Goal: Browse casually: Explore the website without a specific task or goal

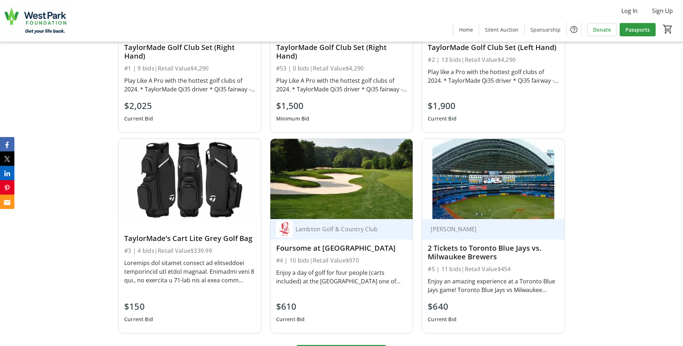
scroll to position [1008, 0]
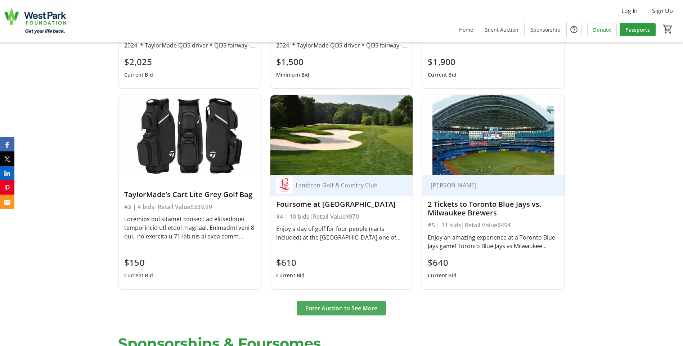
click at [374, 304] on span "Enter Auction to See More" at bounding box center [341, 308] width 72 height 9
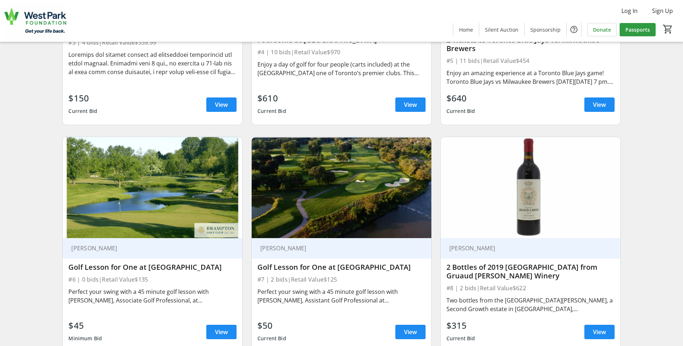
scroll to position [432, 0]
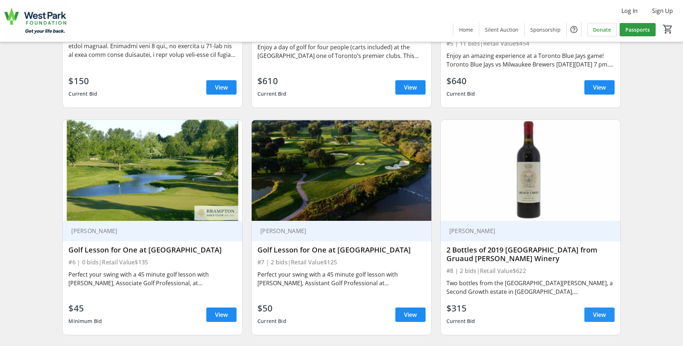
click at [598, 315] on span "View" at bounding box center [599, 315] width 13 height 9
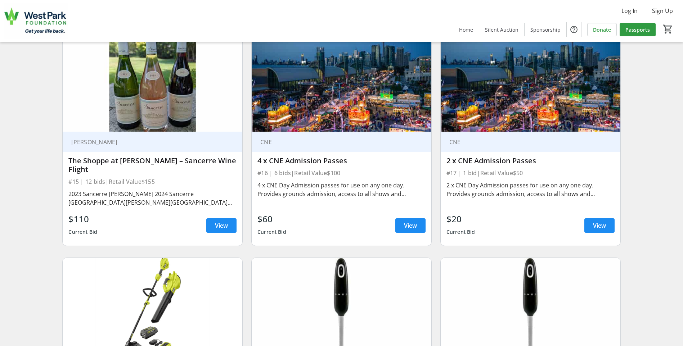
scroll to position [1216, 0]
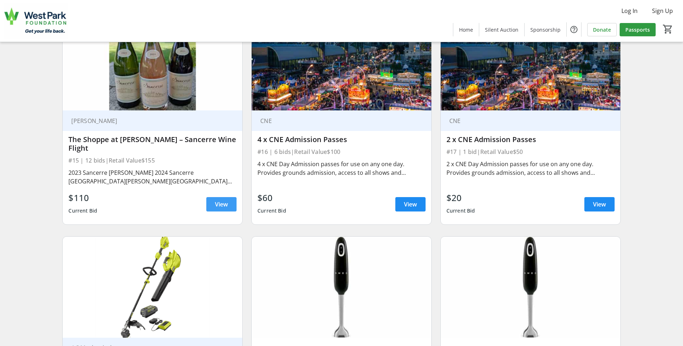
click at [229, 204] on span at bounding box center [221, 204] width 30 height 17
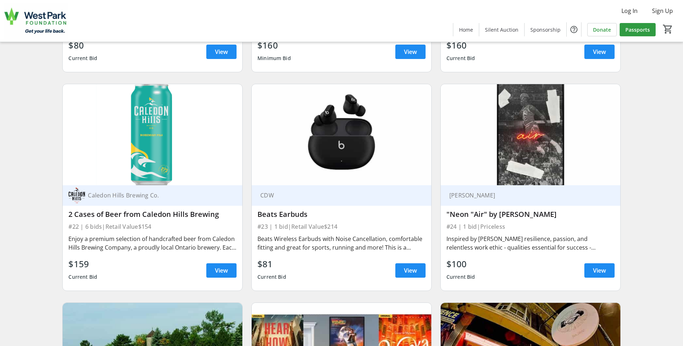
scroll to position [1828, 0]
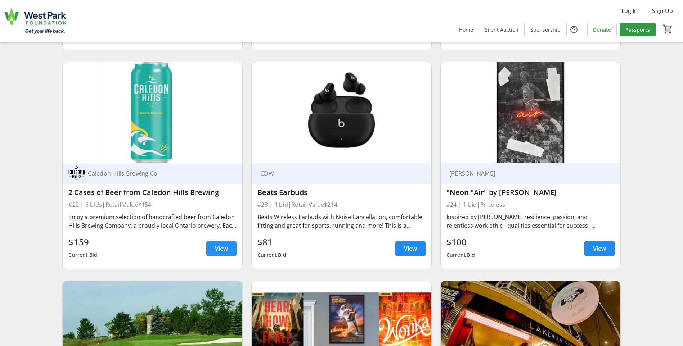
click at [226, 250] on span "View" at bounding box center [221, 248] width 13 height 9
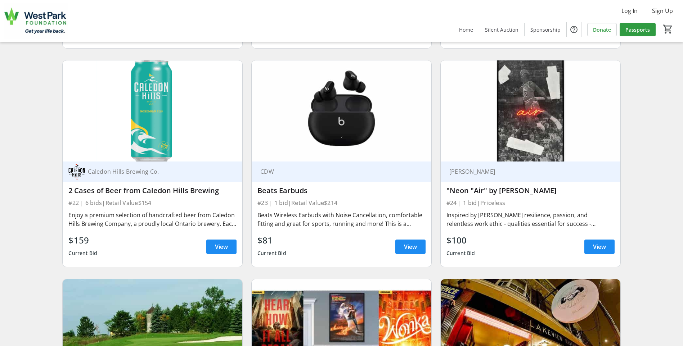
scroll to position [1828, 0]
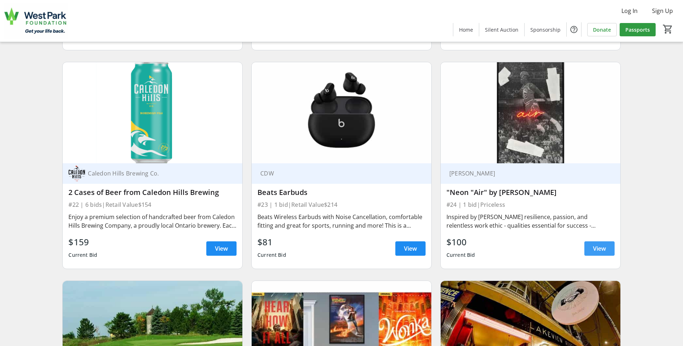
click at [594, 247] on span "View" at bounding box center [599, 248] width 13 height 9
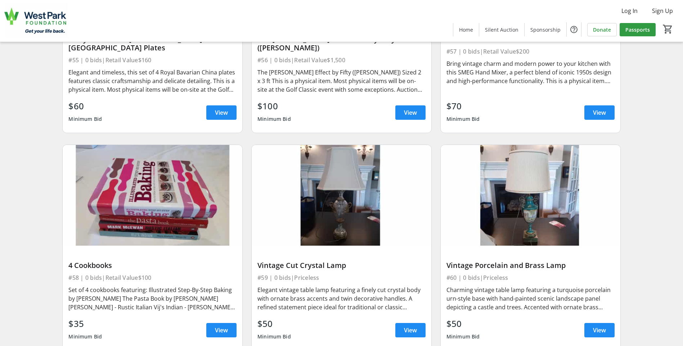
scroll to position [4222, 0]
